Goal: Task Accomplishment & Management: Use online tool/utility

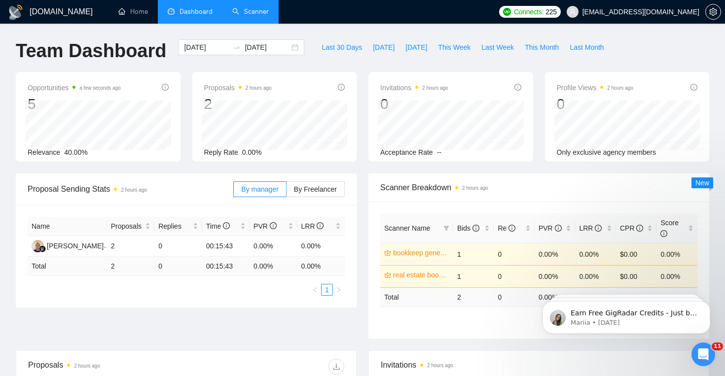
click at [259, 13] on link "Scanner" at bounding box center [250, 11] width 36 height 8
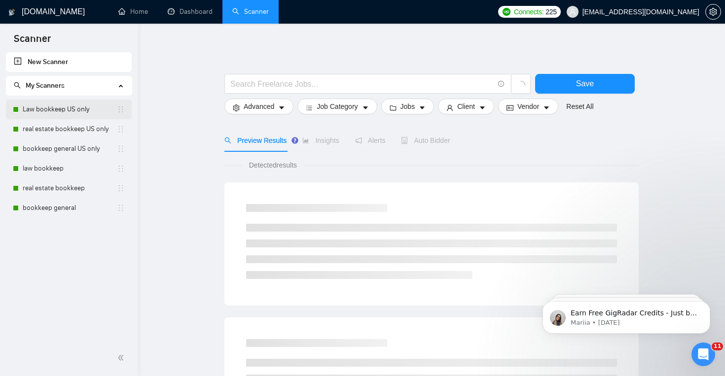
click at [65, 103] on link "Law bookkeep US only" at bounding box center [70, 110] width 94 height 20
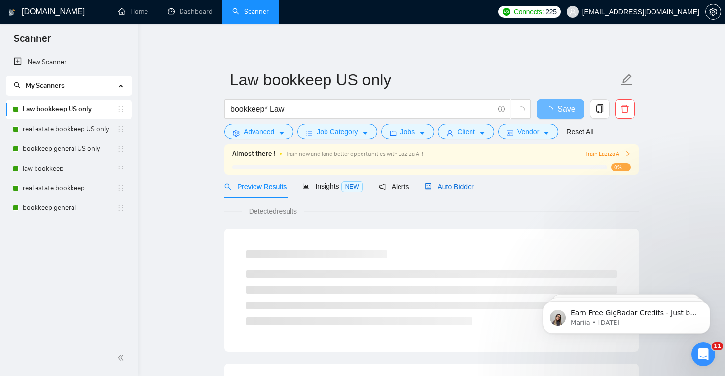
click at [448, 185] on span "Auto Bidder" at bounding box center [448, 187] width 49 height 8
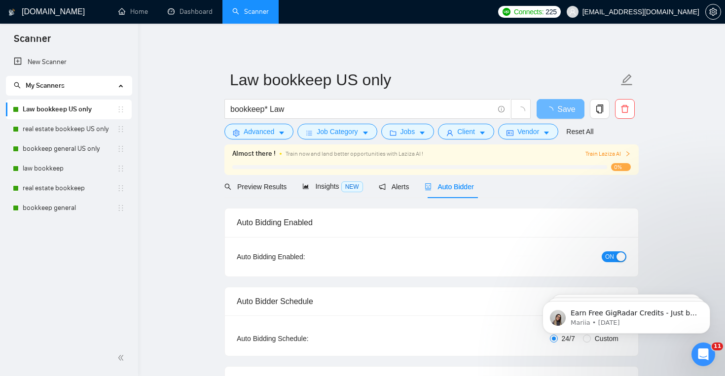
checkbox input "true"
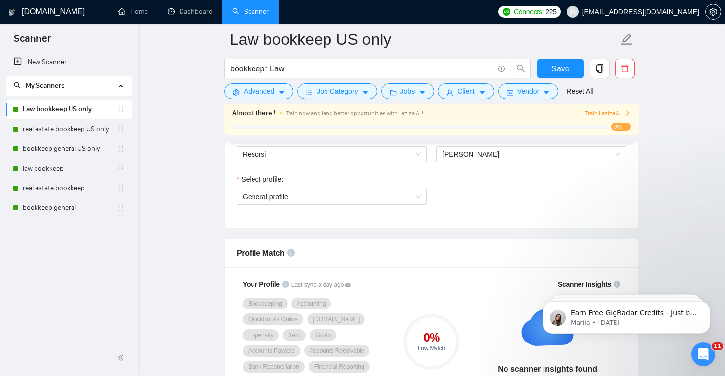
scroll to position [532, 0]
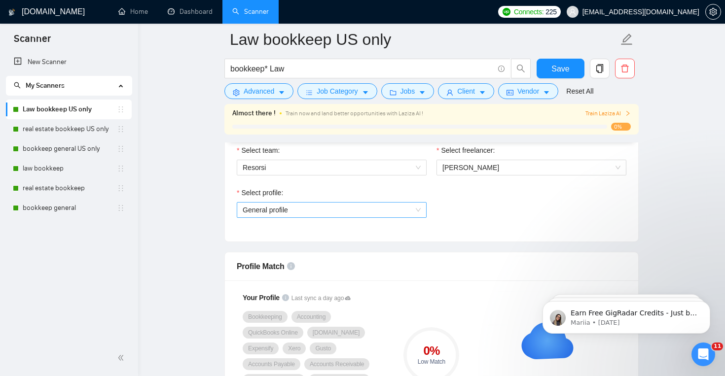
click at [417, 206] on span "General profile" at bounding box center [332, 210] width 178 height 15
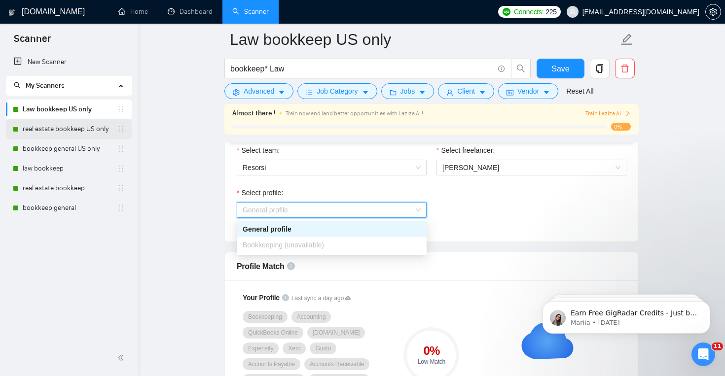
click at [81, 126] on link "real estate bookkeep US only" at bounding box center [70, 129] width 94 height 20
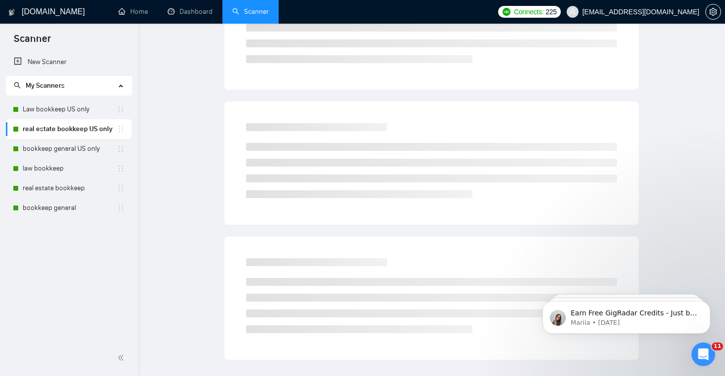
scroll to position [14, 0]
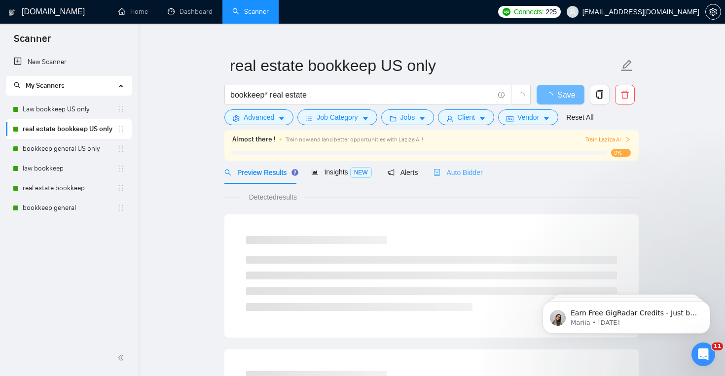
click at [467, 164] on div "Auto Bidder" at bounding box center [457, 172] width 49 height 23
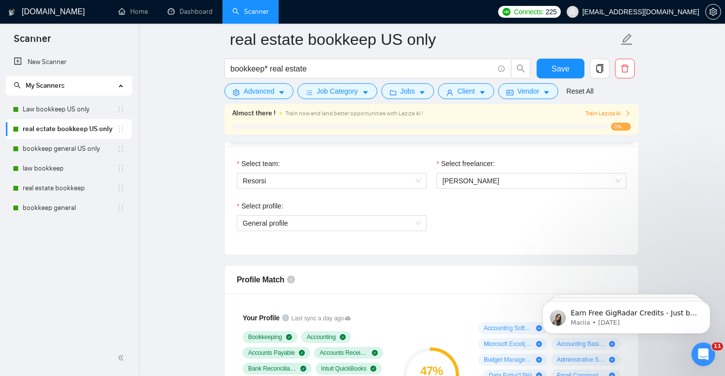
scroll to position [520, 0]
click at [412, 212] on div "Select profile:" at bounding box center [332, 207] width 190 height 15
click at [411, 221] on span "General profile" at bounding box center [332, 222] width 178 height 15
click at [477, 183] on span "[PERSON_NAME]" at bounding box center [470, 180] width 57 height 8
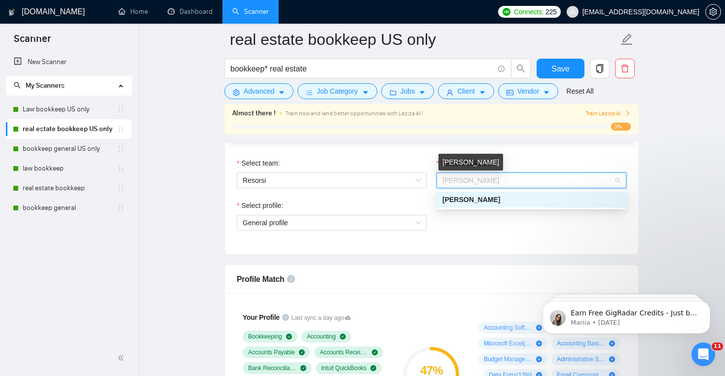
click at [477, 183] on span "[PERSON_NAME]" at bounding box center [470, 180] width 57 height 8
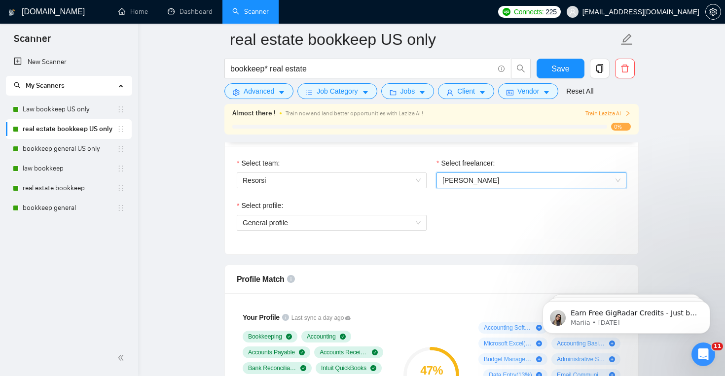
click at [403, 237] on div "Select profile: General profile" at bounding box center [332, 221] width 200 height 42
click at [403, 227] on span "General profile" at bounding box center [332, 222] width 178 height 15
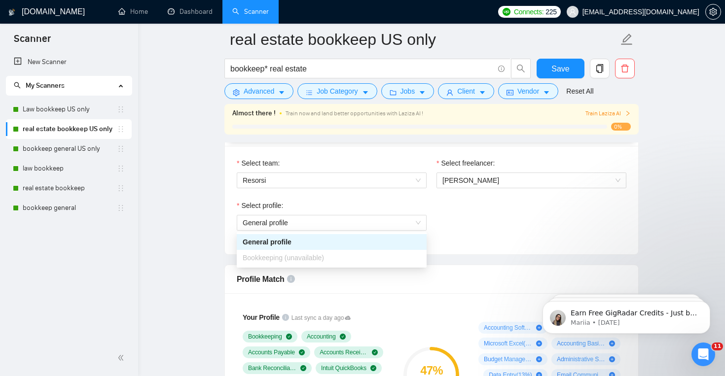
click at [491, 227] on div "Select profile: General profile" at bounding box center [431, 221] width 399 height 42
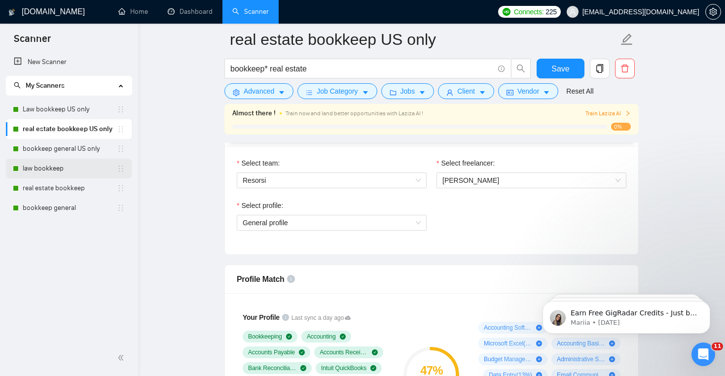
click at [82, 166] on link "law bookkeep" at bounding box center [70, 169] width 94 height 20
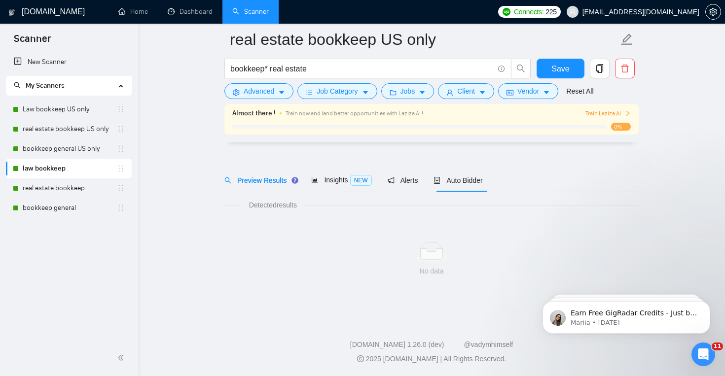
scroll to position [14, 0]
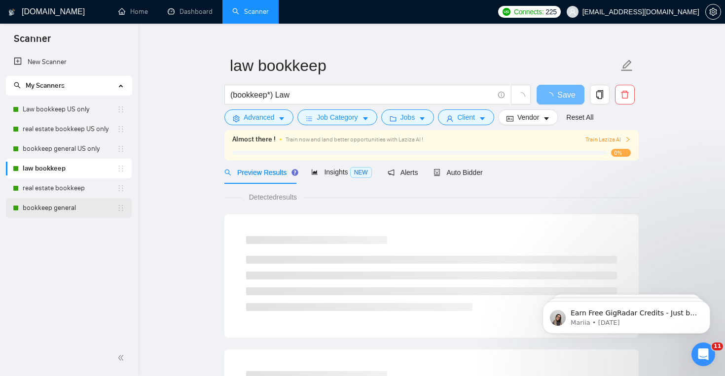
click at [74, 207] on link "bookkeep general" at bounding box center [70, 208] width 94 height 20
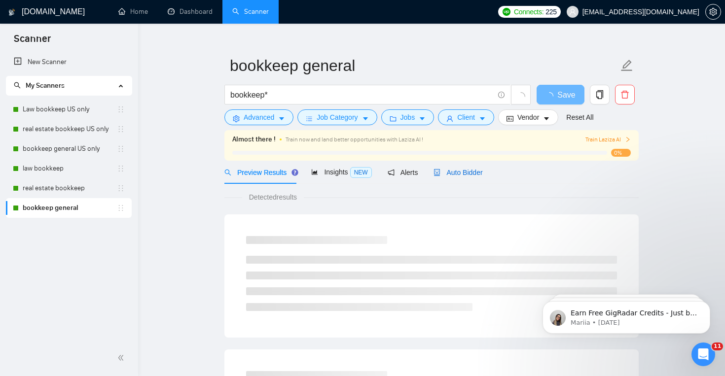
click at [472, 169] on span "Auto Bidder" at bounding box center [457, 173] width 49 height 8
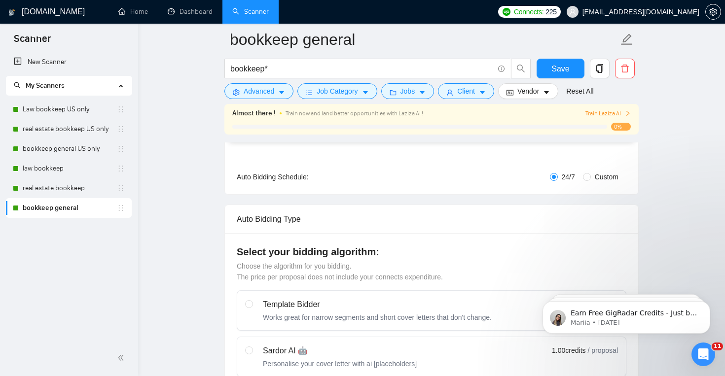
scroll to position [470, 0]
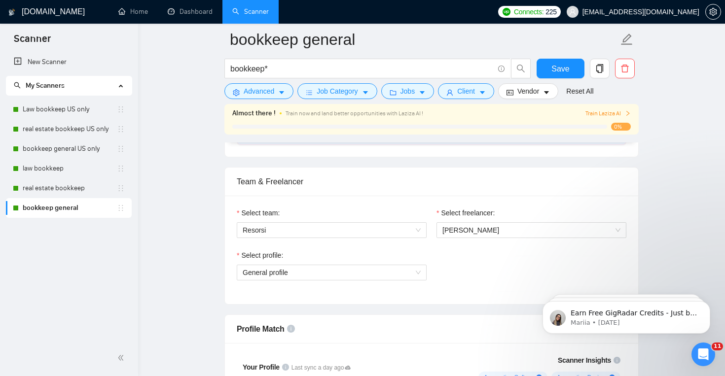
click at [360, 283] on div "Select profile: General profile" at bounding box center [332, 271] width 200 height 42
click at [371, 271] on span "General profile" at bounding box center [332, 272] width 178 height 15
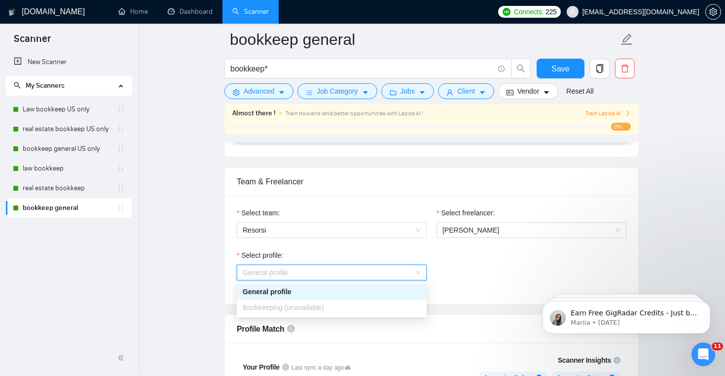
click at [355, 307] on div "Bookkeeping (unavailable)" at bounding box center [332, 307] width 178 height 11
click at [468, 285] on div "Select profile: General profile General profile" at bounding box center [431, 271] width 399 height 42
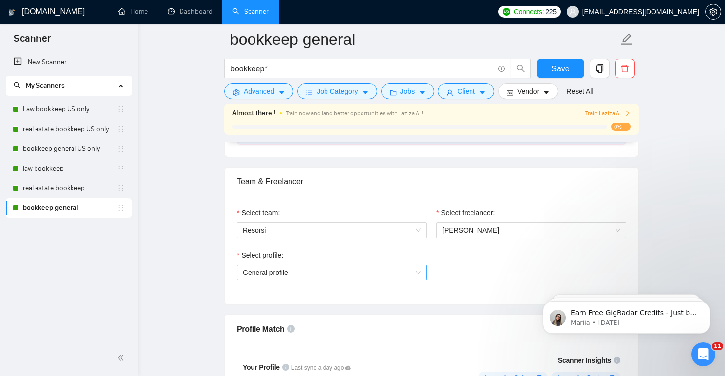
click at [314, 279] on span "General profile" at bounding box center [332, 272] width 178 height 15
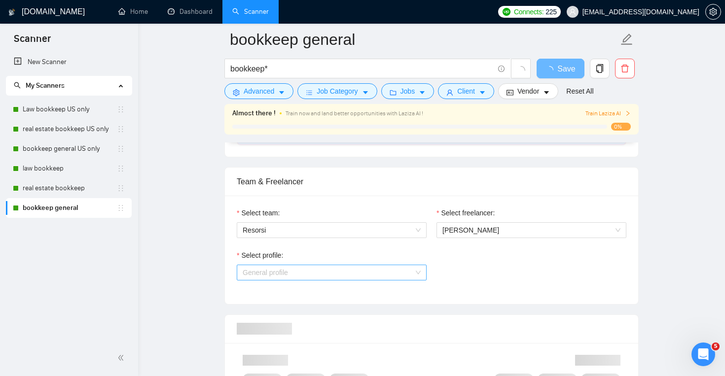
click at [322, 276] on span "General profile" at bounding box center [332, 272] width 178 height 15
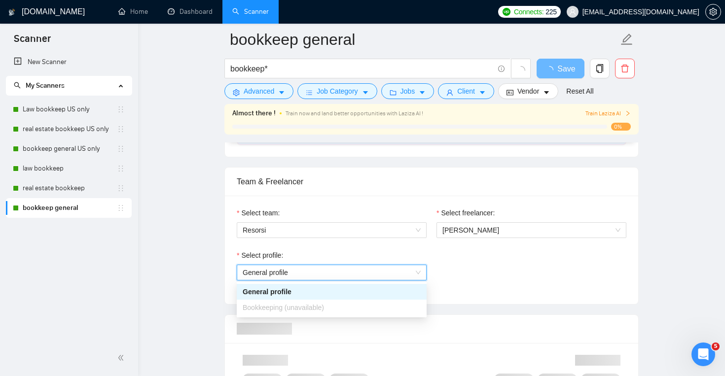
click at [322, 276] on span "General profile" at bounding box center [332, 272] width 178 height 15
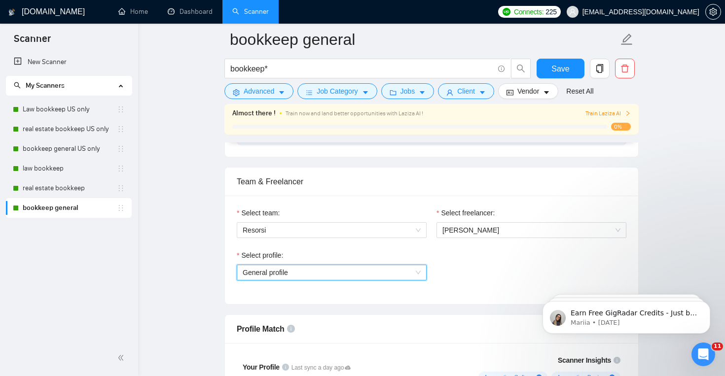
click at [310, 275] on span "General profile" at bounding box center [332, 272] width 178 height 15
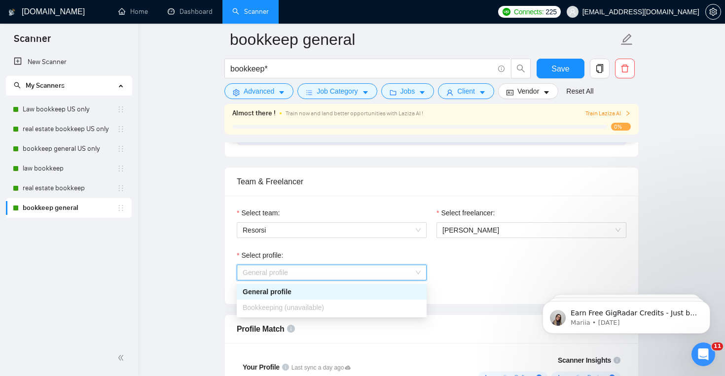
click at [310, 275] on span "General profile" at bounding box center [332, 272] width 178 height 15
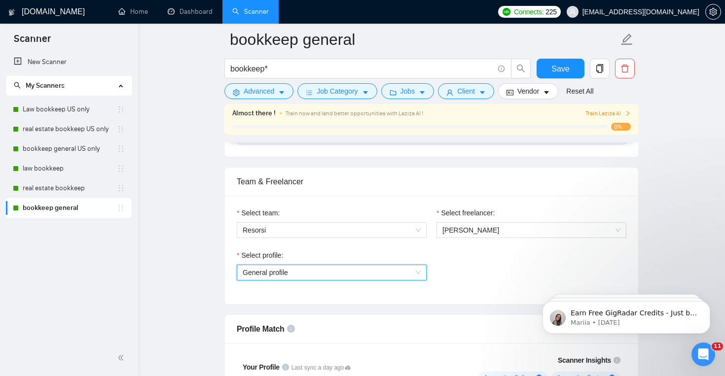
click at [407, 270] on span "General profile" at bounding box center [332, 272] width 178 height 15
